Goal: Task Accomplishment & Management: Manage account settings

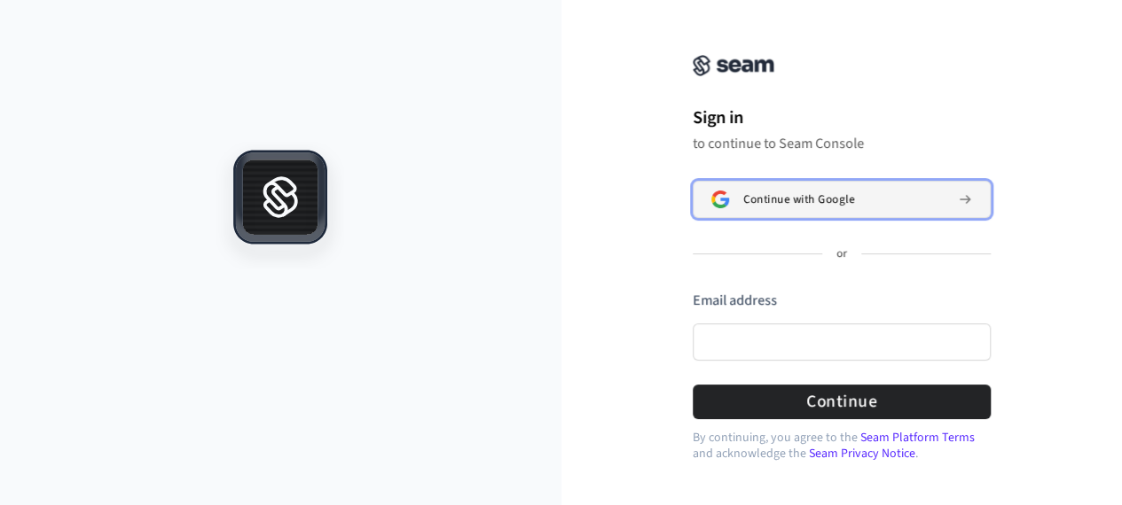
click at [853, 203] on span "Continue with Google" at bounding box center [798, 199] width 111 height 14
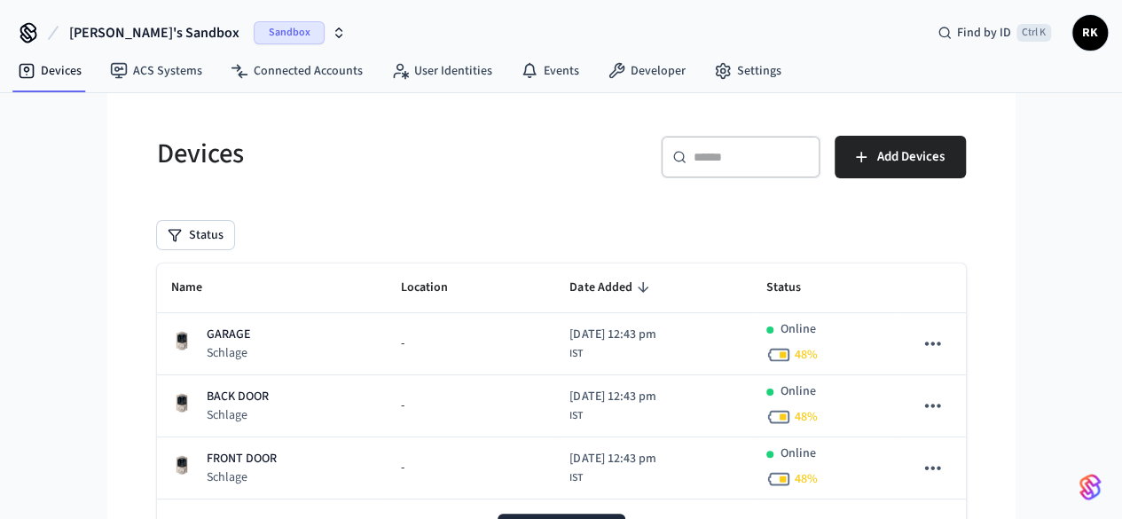
click at [16, 31] on icon at bounding box center [28, 33] width 28 height 28
click at [51, 34] on icon at bounding box center [53, 33] width 9 height 12
click at [166, 27] on span "Rohit's Sandbox" at bounding box center [154, 32] width 170 height 21
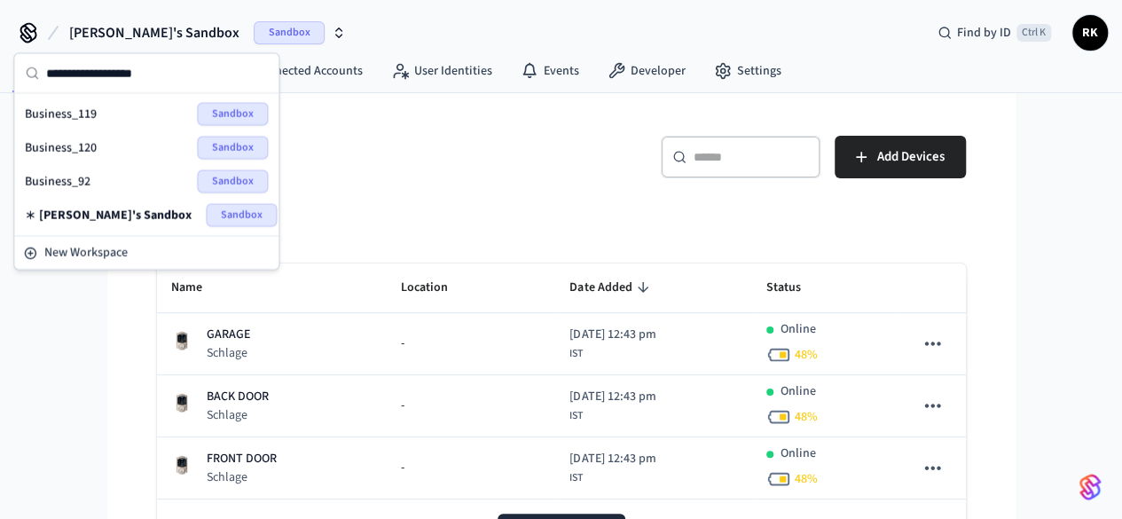
click at [127, 181] on div "Business_92 Sandbox" at bounding box center [146, 180] width 243 height 23
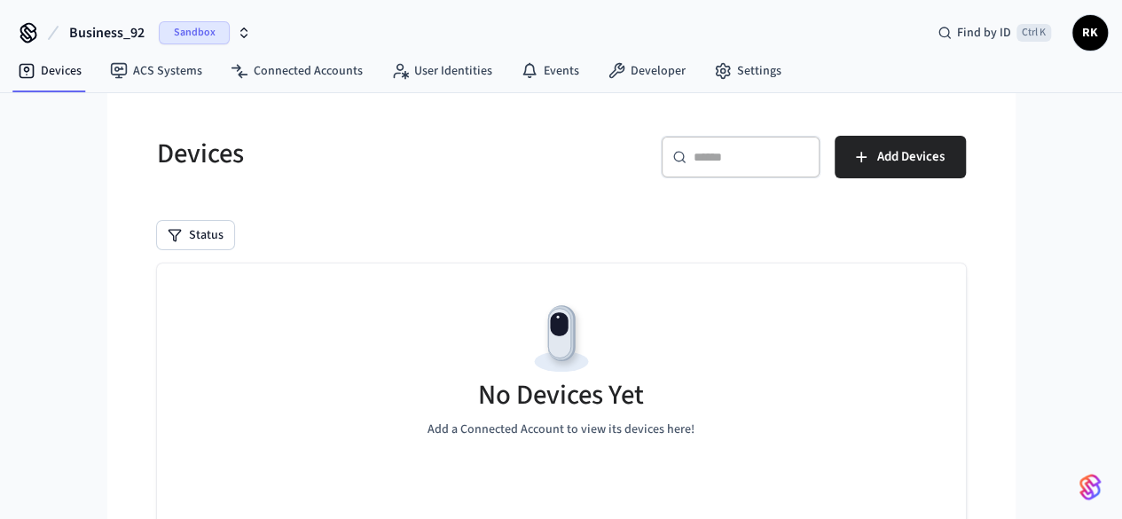
click at [145, 33] on button "Business_92 Sandbox" at bounding box center [160, 32] width 192 height 37
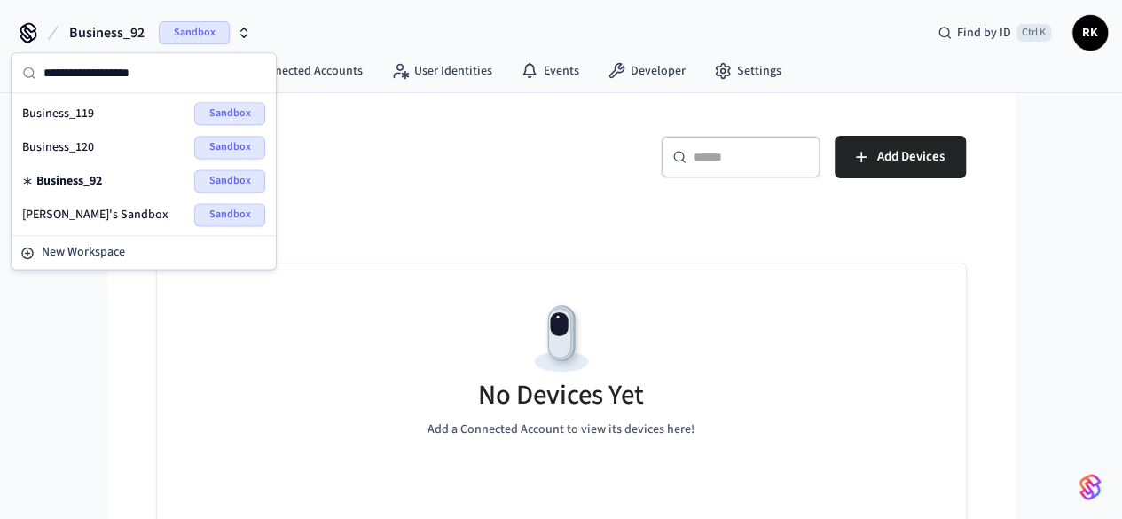
click at [101, 217] on span "Rohit's Sandbox" at bounding box center [95, 215] width 146 height 18
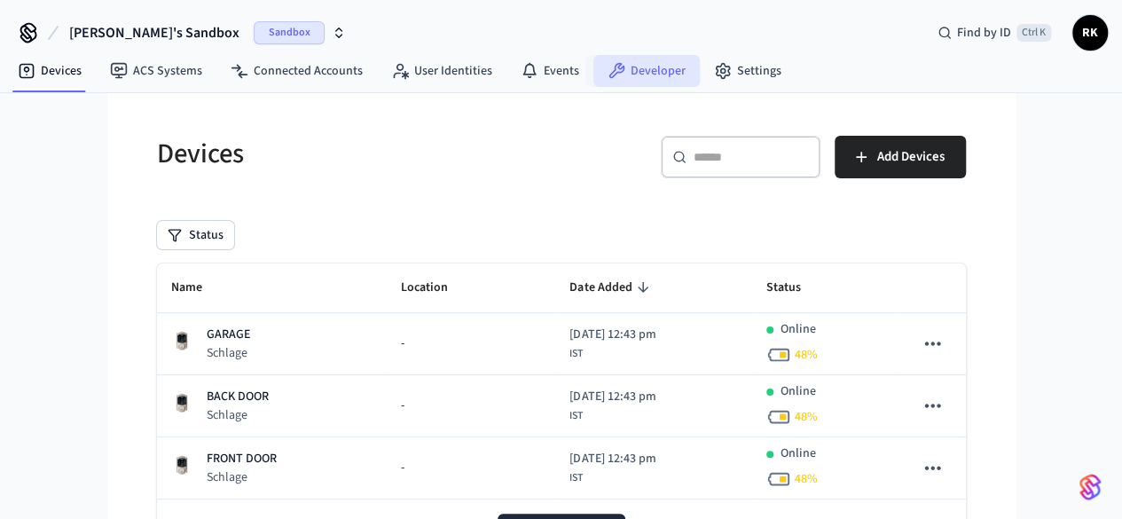
click at [623, 74] on link "Developer" at bounding box center [646, 71] width 106 height 32
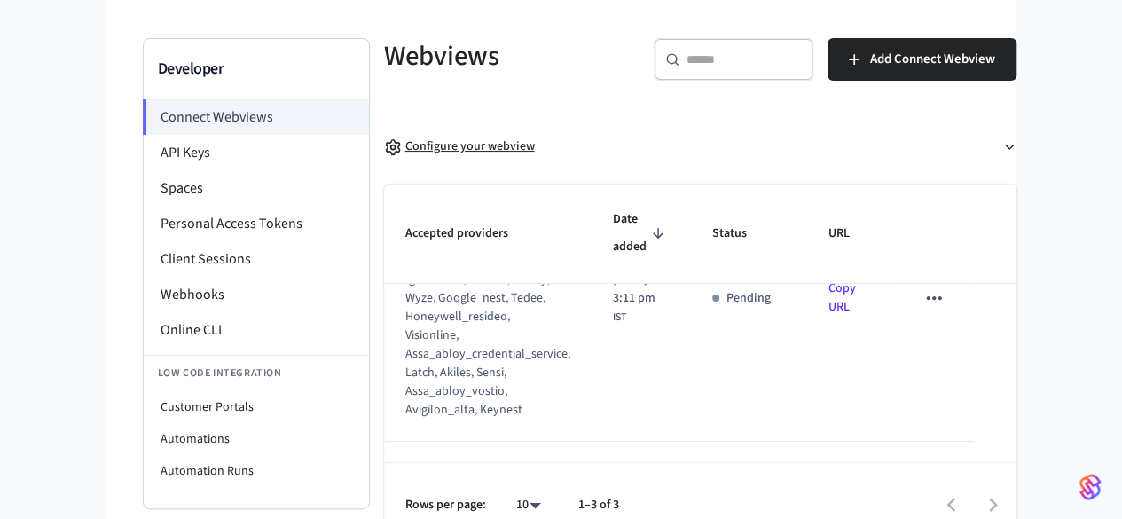
scroll to position [125, 0]
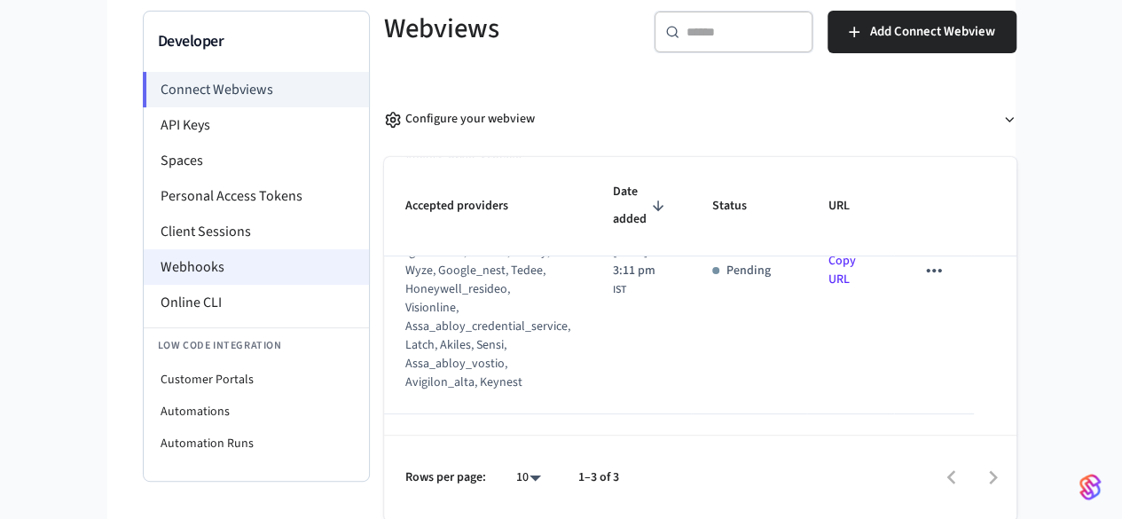
click at [144, 269] on li "Webhooks" at bounding box center [256, 266] width 225 height 35
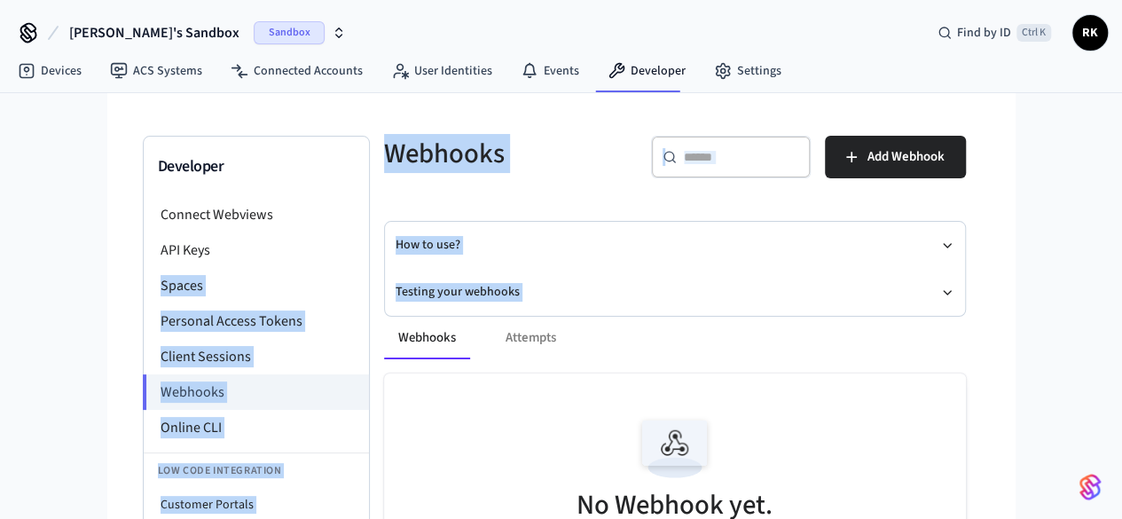
drag, startPoint x: 128, startPoint y: 262, endPoint x: 380, endPoint y: 317, distance: 257.8
click at [380, 317] on div "Developer Connect Webviews API Keys Spaces Personal Access Tokens Client Sessio…" at bounding box center [561, 397] width 837 height 523
click at [483, 155] on h5 "Webhooks" at bounding box center [507, 154] width 246 height 36
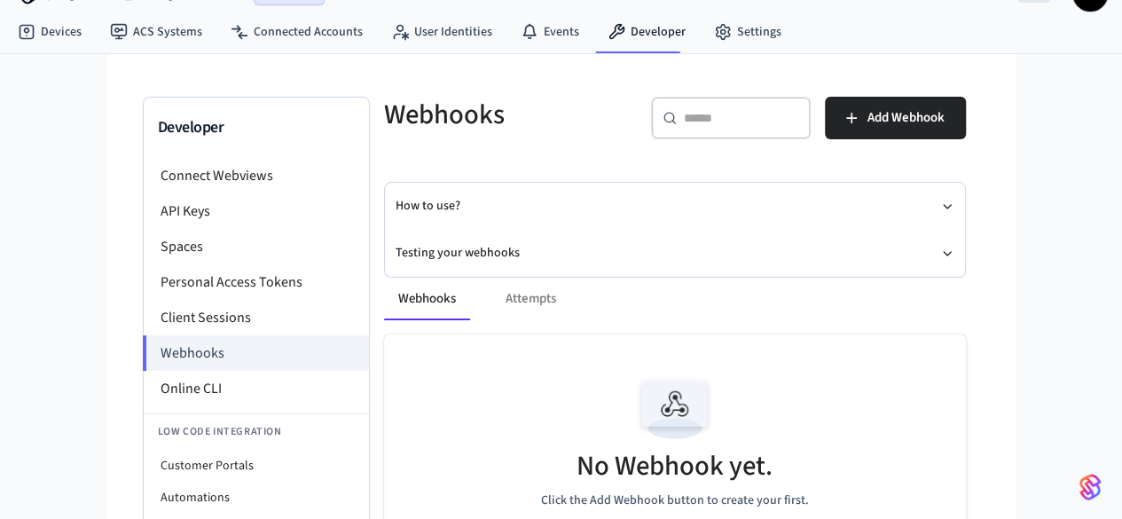
scroll to position [9, 0]
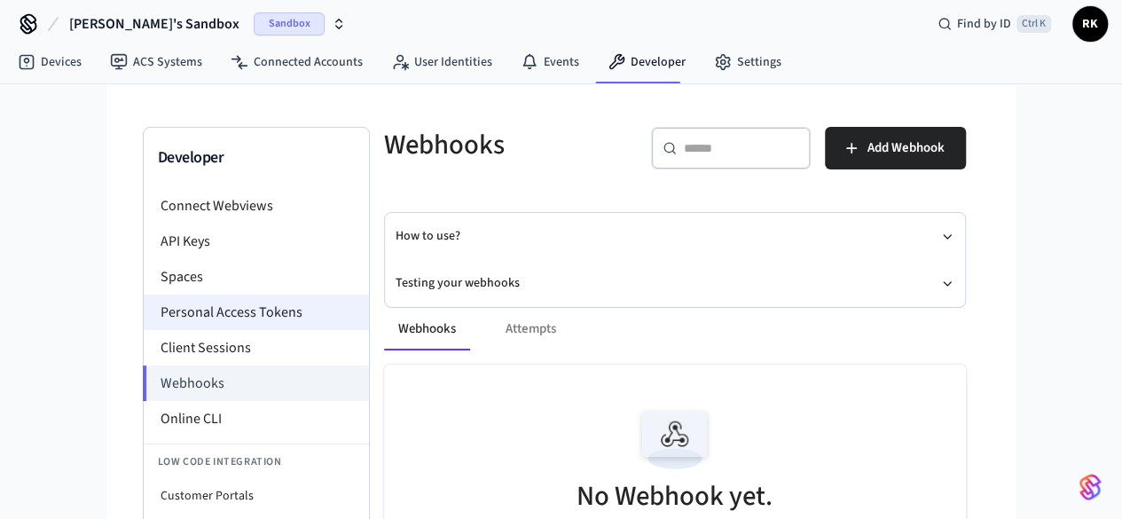
click at [146, 319] on li "Personal Access Tokens" at bounding box center [256, 311] width 225 height 35
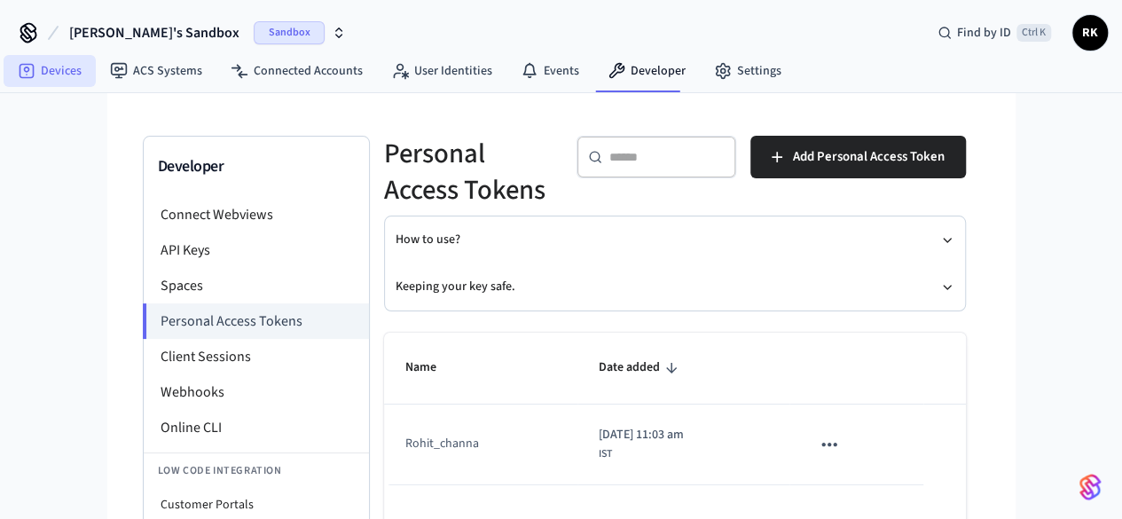
click at [69, 75] on link "Devices" at bounding box center [50, 71] width 92 height 32
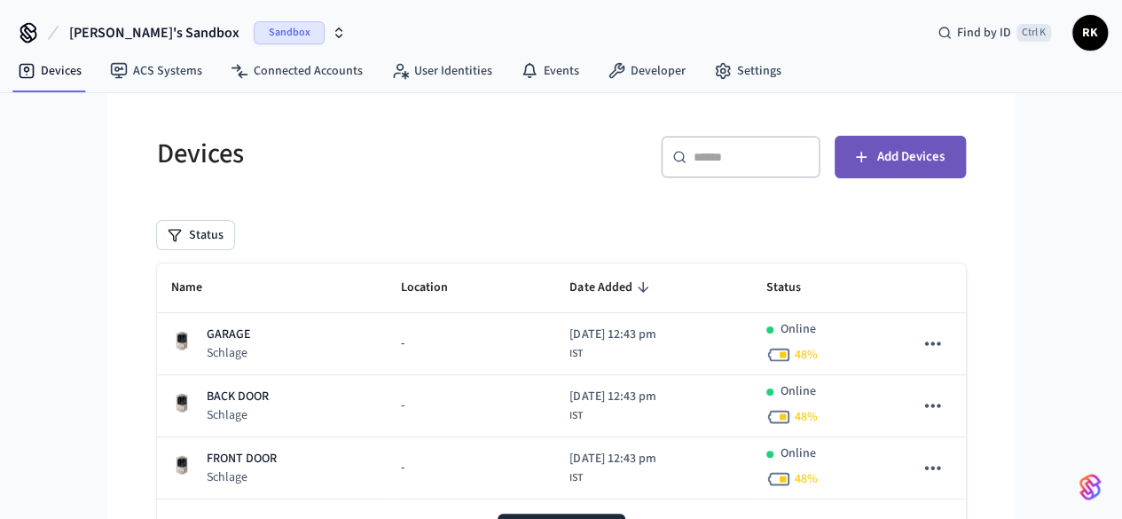
click at [944, 160] on span "Add Devices" at bounding box center [910, 156] width 67 height 23
click at [546, 176] on div "Devices" at bounding box center [343, 153] width 415 height 78
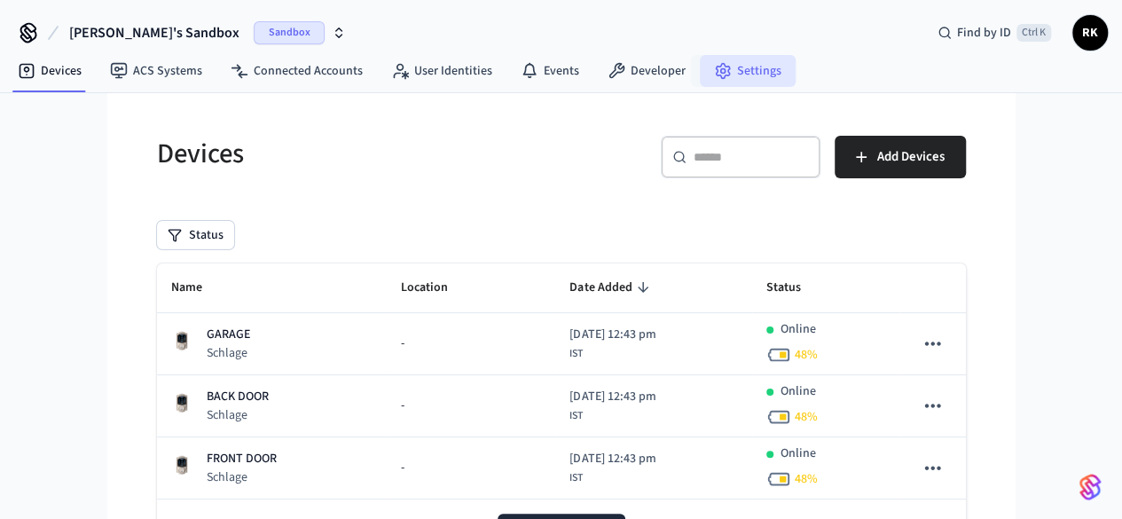
click at [714, 64] on icon at bounding box center [723, 71] width 18 height 18
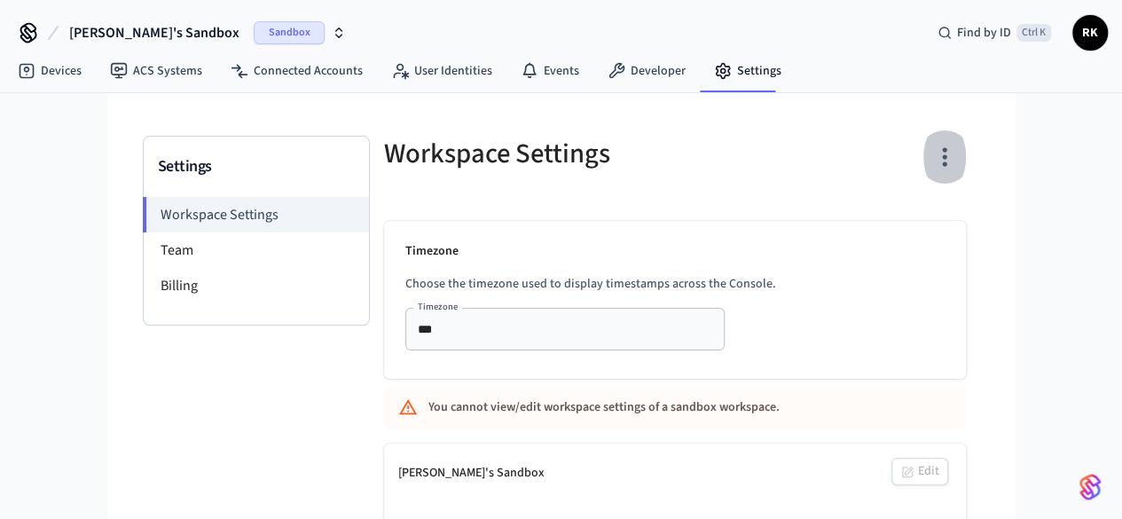
click at [946, 148] on icon "button" at bounding box center [944, 157] width 4 height 19
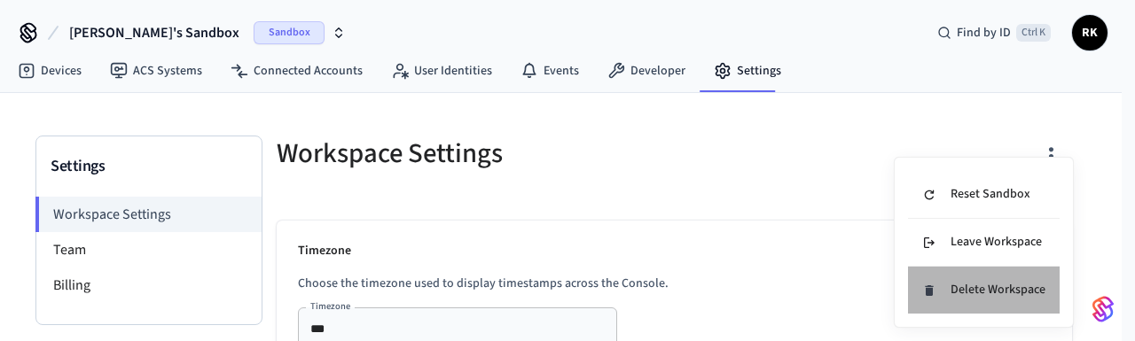
click at [986, 293] on div "Delete Workspace" at bounding box center [983, 290] width 123 height 19
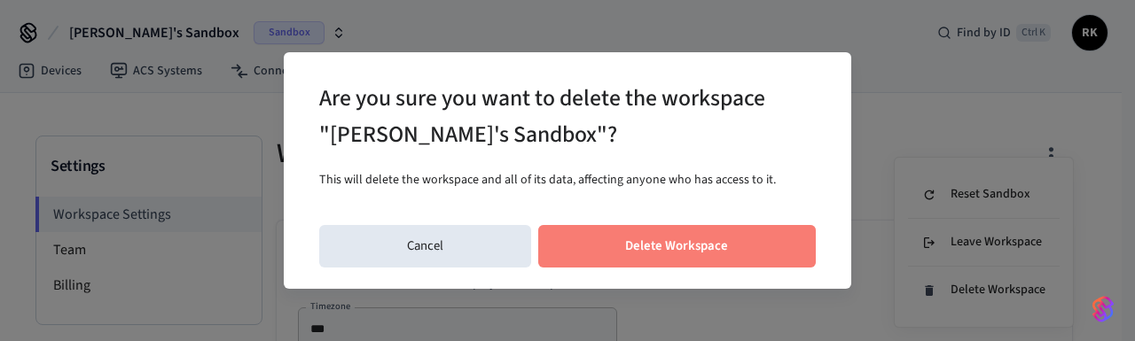
click at [670, 244] on button "Delete Workspace" at bounding box center [677, 246] width 278 height 43
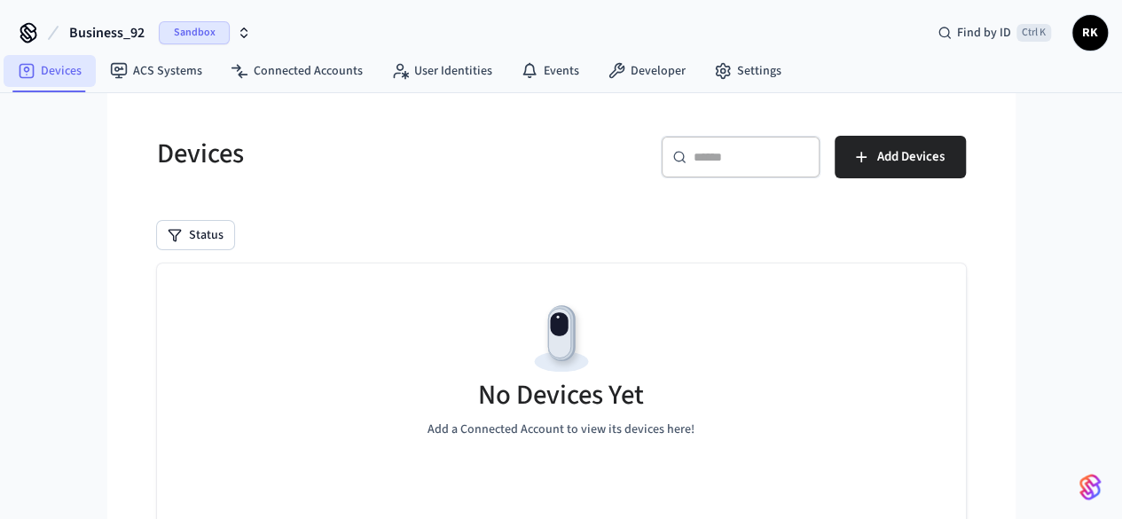
click at [54, 75] on link "Devices" at bounding box center [50, 71] width 92 height 32
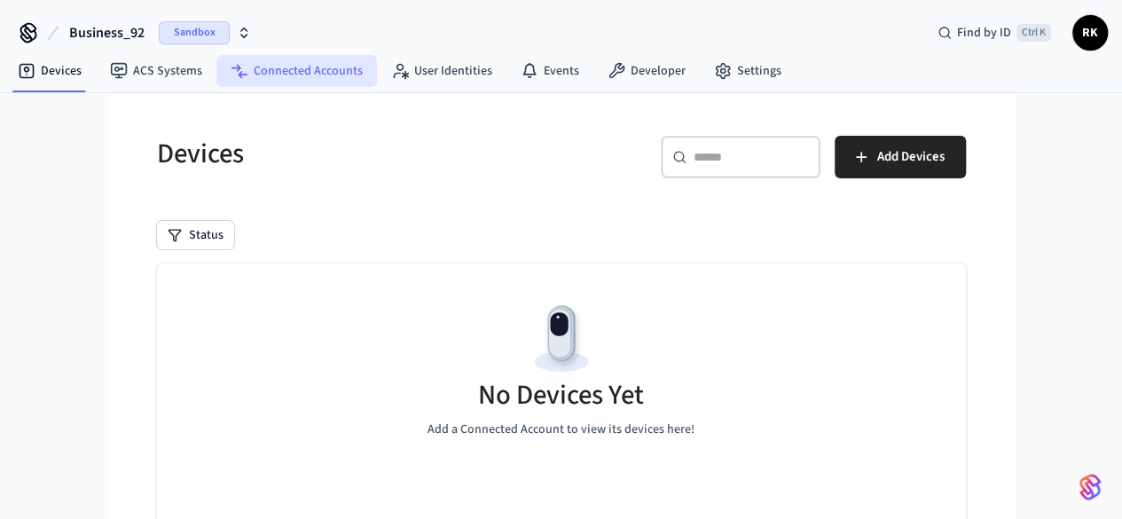
click at [280, 74] on link "Connected Accounts" at bounding box center [296, 71] width 161 height 32
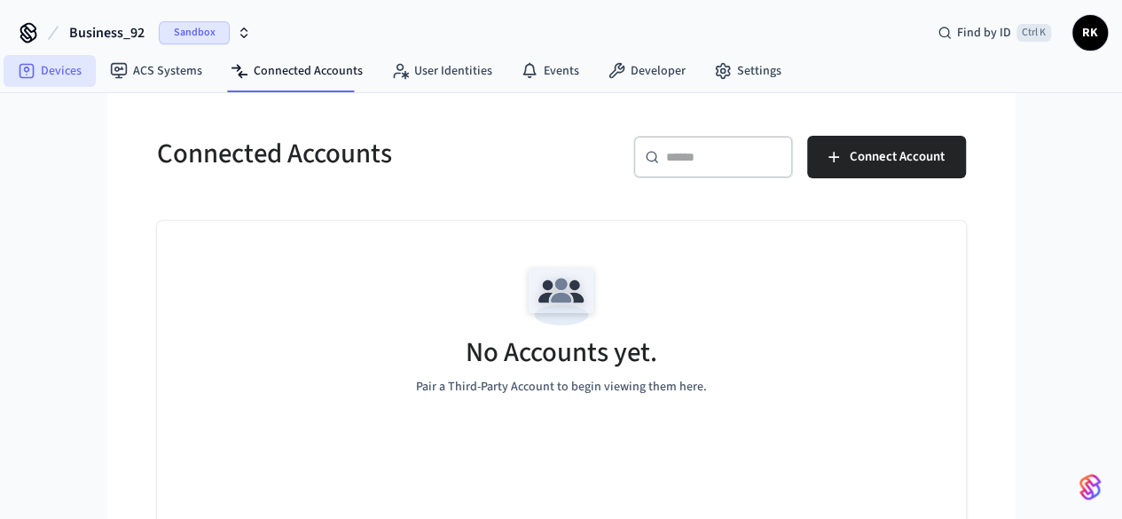
click at [34, 77] on icon at bounding box center [27, 71] width 18 height 18
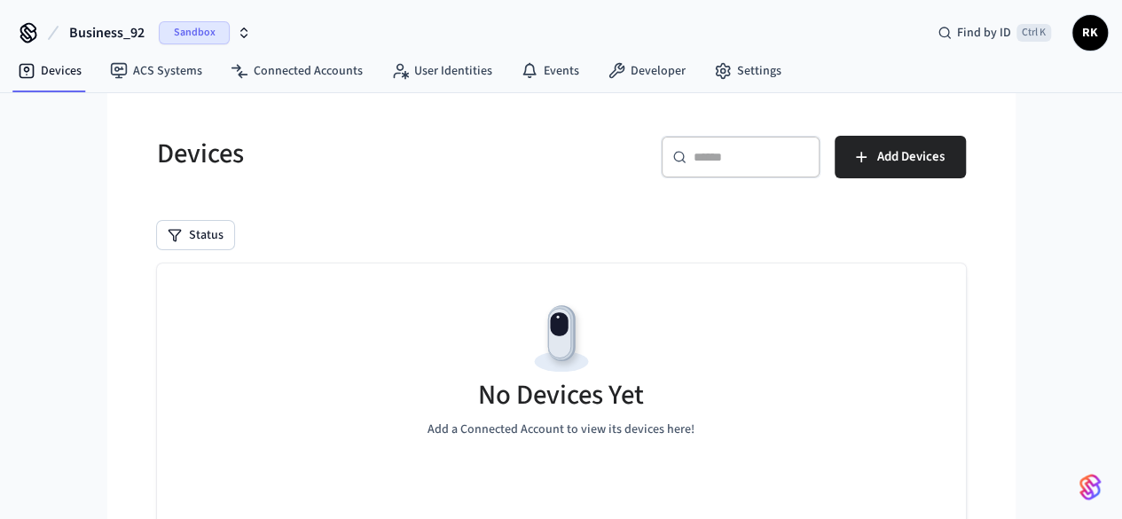
drag, startPoint x: 1003, startPoint y: 253, endPoint x: 881, endPoint y: 137, distance: 167.5
click at [980, 131] on div "Devices ​ ​ Add Devices Status No Devices Yet Add a Connected Account to view i…" at bounding box center [561, 394] width 837 height 560
click at [724, 74] on link "Settings" at bounding box center [748, 71] width 96 height 32
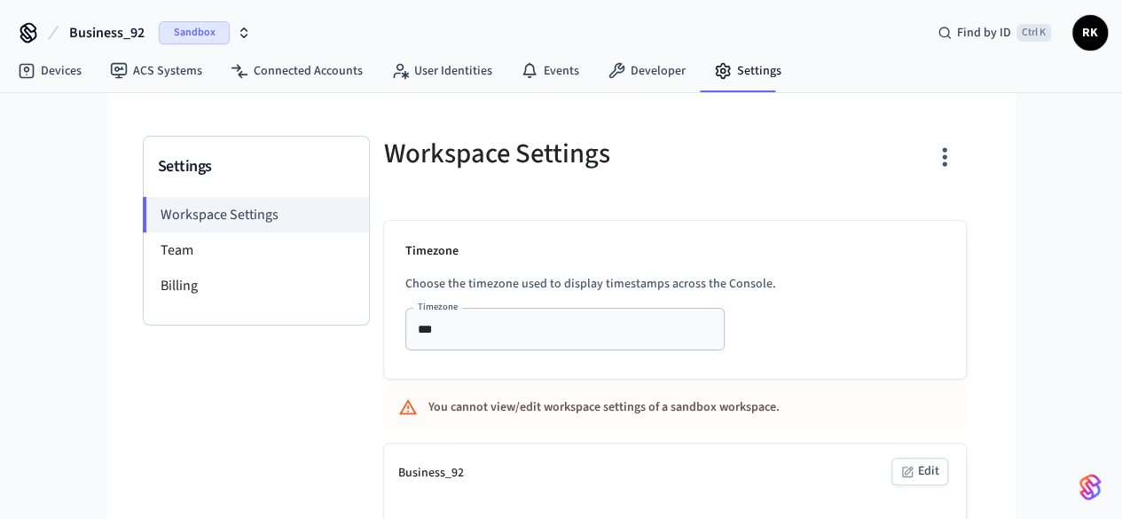
click at [965, 131] on button "button" at bounding box center [944, 156] width 42 height 71
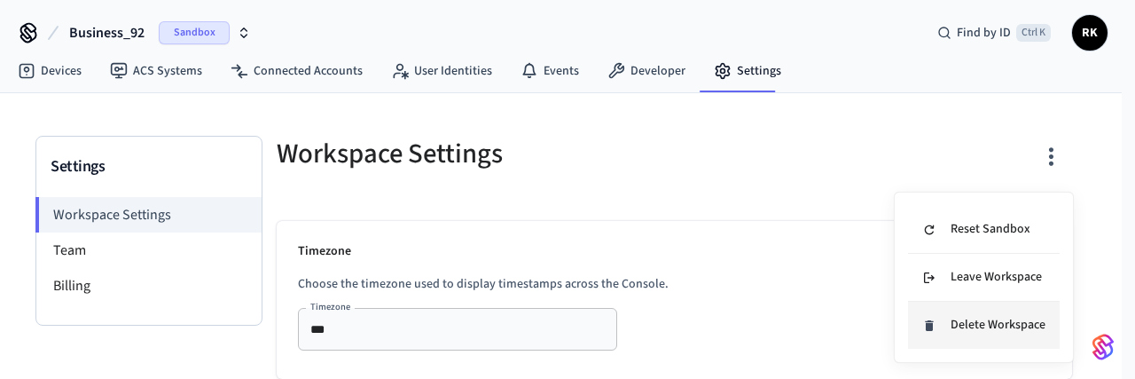
click at [994, 131] on div "Delete Workspace" at bounding box center [983, 325] width 123 height 19
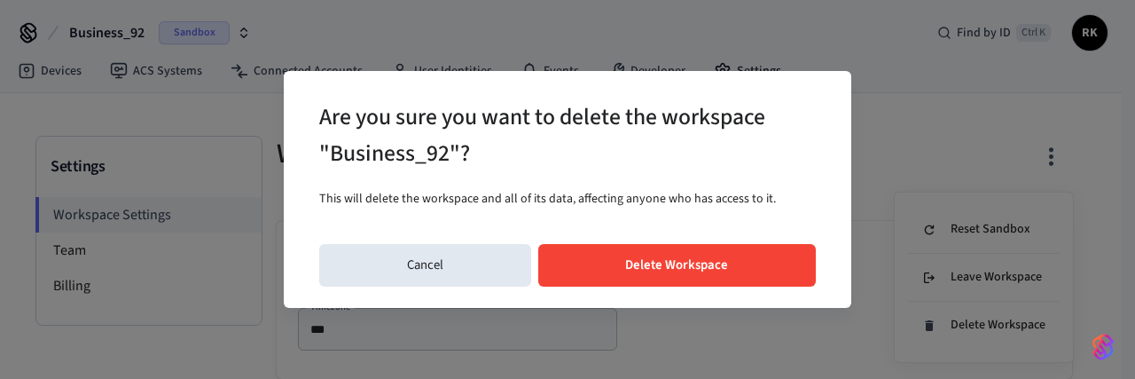
click at [640, 131] on button "Delete Workspace" at bounding box center [677, 265] width 278 height 43
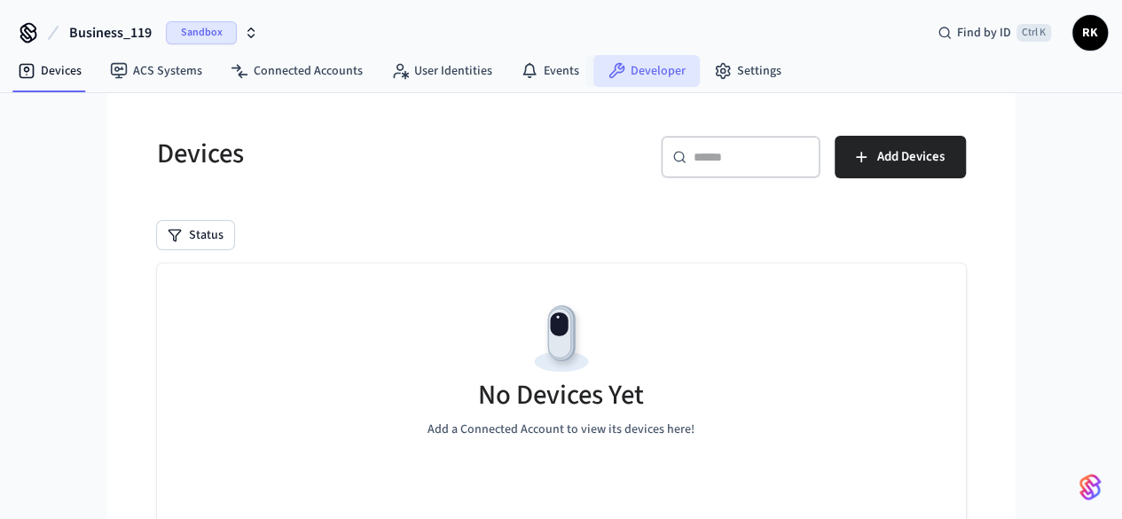
click at [640, 71] on link "Developer" at bounding box center [646, 71] width 106 height 32
